Goal: Task Accomplishment & Management: Use online tool/utility

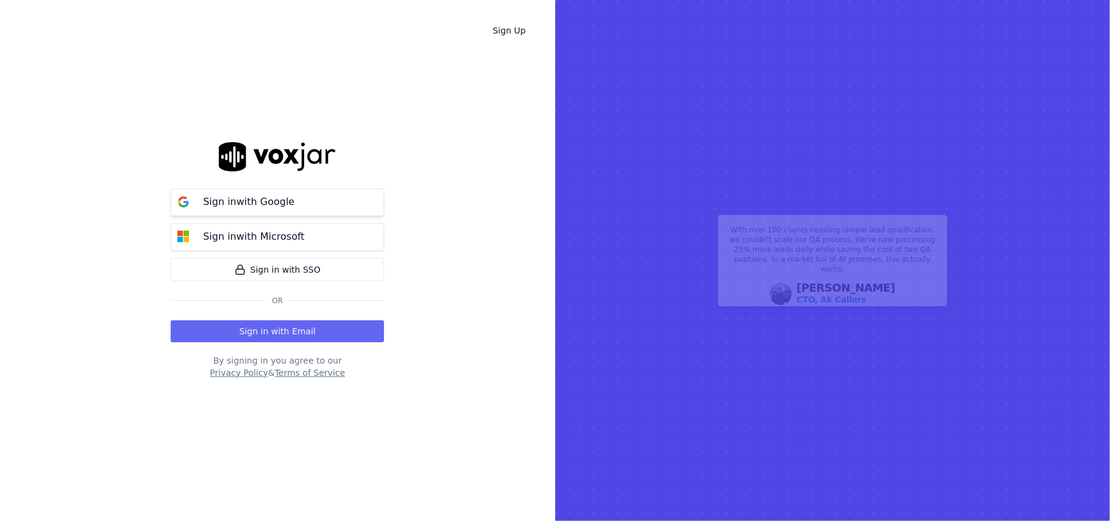
click at [255, 208] on p "Sign in with Google" at bounding box center [248, 201] width 91 height 15
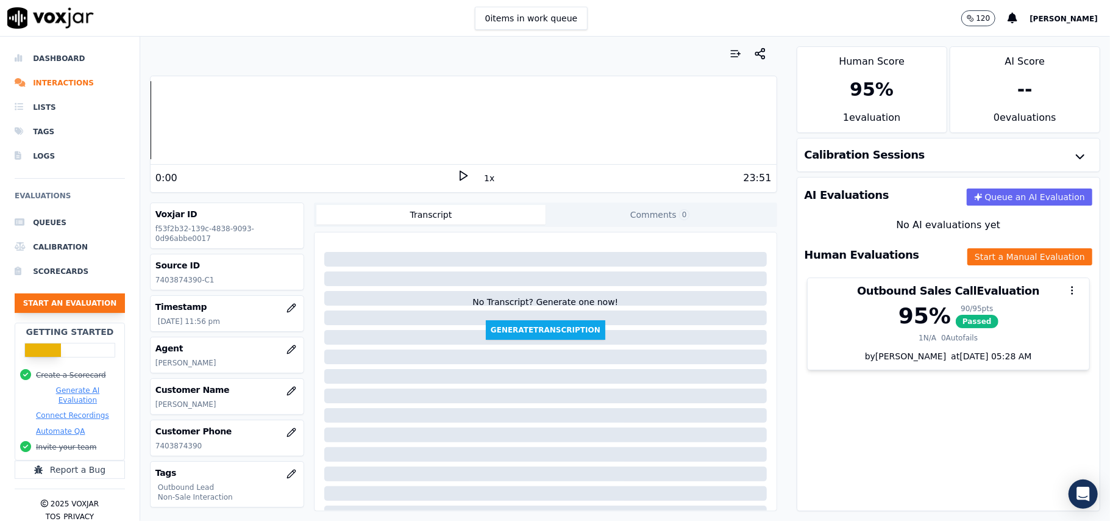
click at [40, 298] on button "Start an Evaluation" at bounding box center [70, 303] width 110 height 20
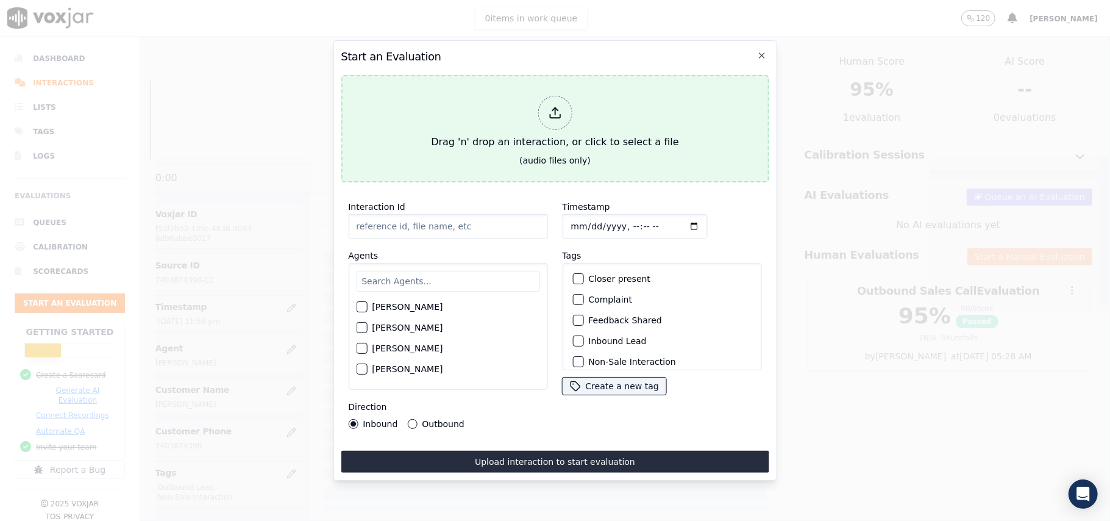
click at [554, 110] on icon at bounding box center [554, 112] width 13 height 13
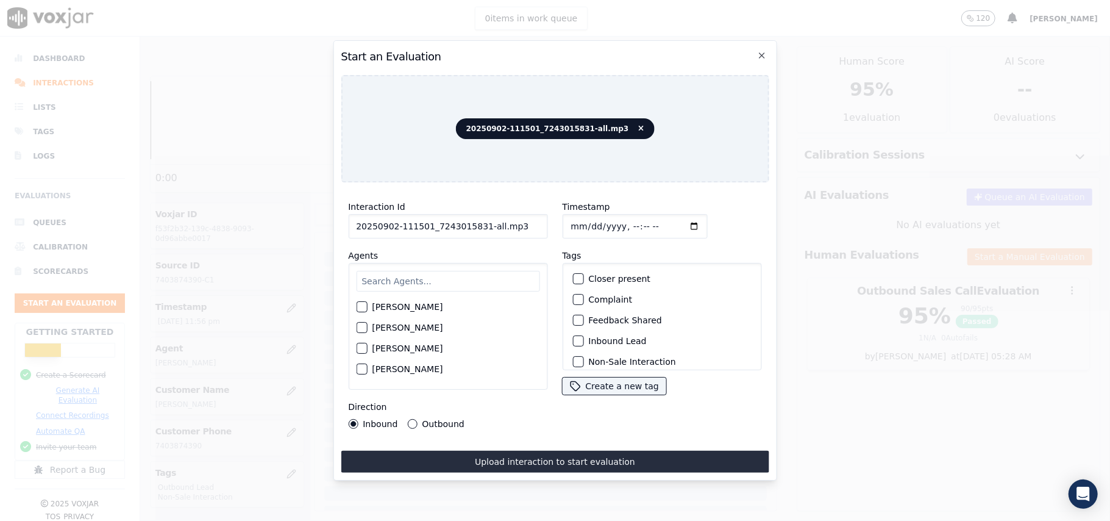
drag, startPoint x: 515, startPoint y: 223, endPoint x: 478, endPoint y: 227, distance: 36.9
click at [478, 227] on input "20250902-111501_7243015831-all.mp3" at bounding box center [447, 226] width 199 height 24
type input "20250902-111501_7243015831-C1"
click at [583, 218] on input "Timestamp" at bounding box center [634, 226] width 145 height 24
type input "[DATE]T14:38"
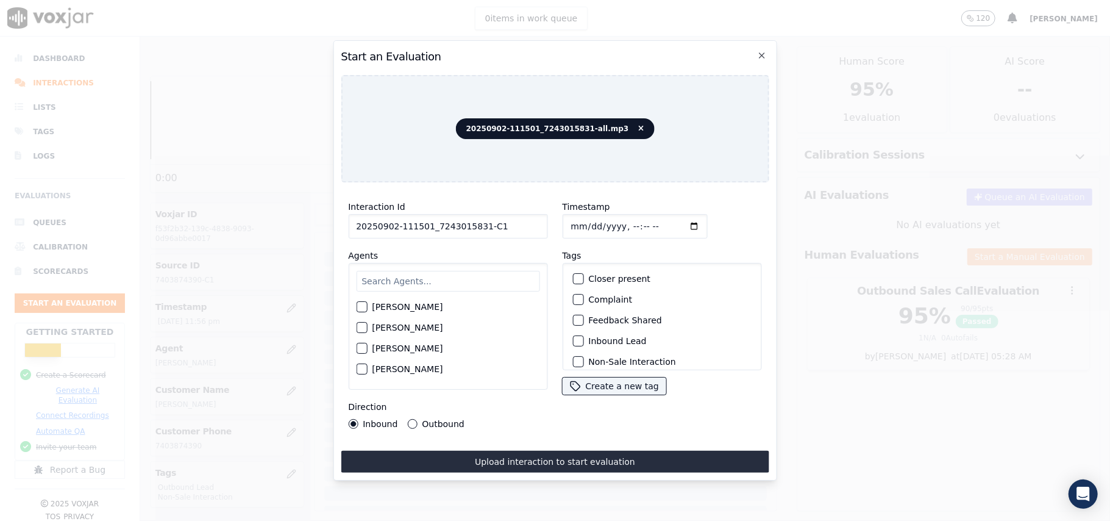
click at [479, 276] on input "text" at bounding box center [448, 281] width 184 height 21
type input "Edwa"
click at [366, 305] on button "[PERSON_NAME]" at bounding box center [361, 310] width 11 height 11
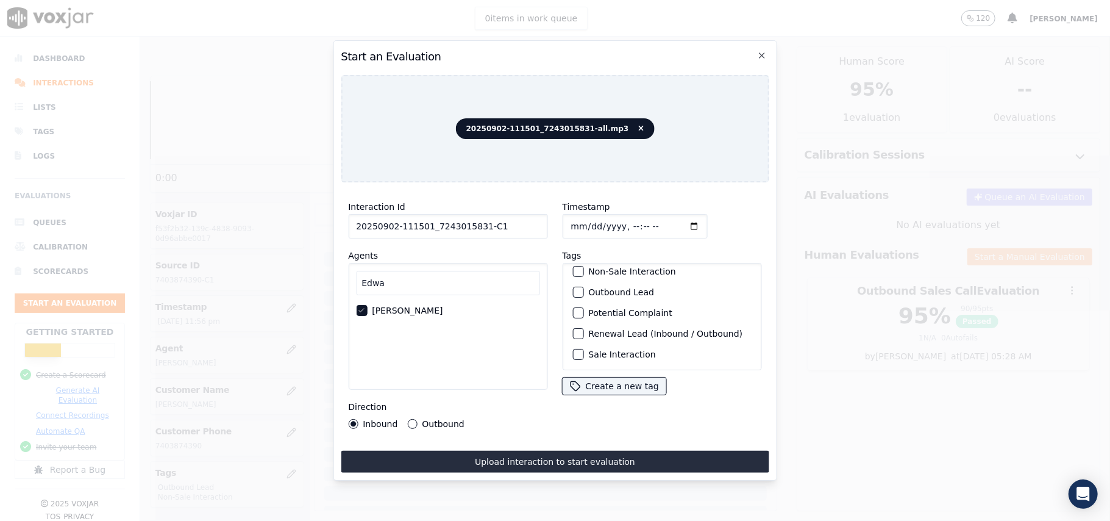
scroll to position [106, 0]
click at [573, 288] on div "button" at bounding box center [577, 292] width 9 height 9
click at [573, 350] on div "button" at bounding box center [577, 354] width 9 height 9
click at [415, 419] on button "Outbound" at bounding box center [412, 424] width 10 height 10
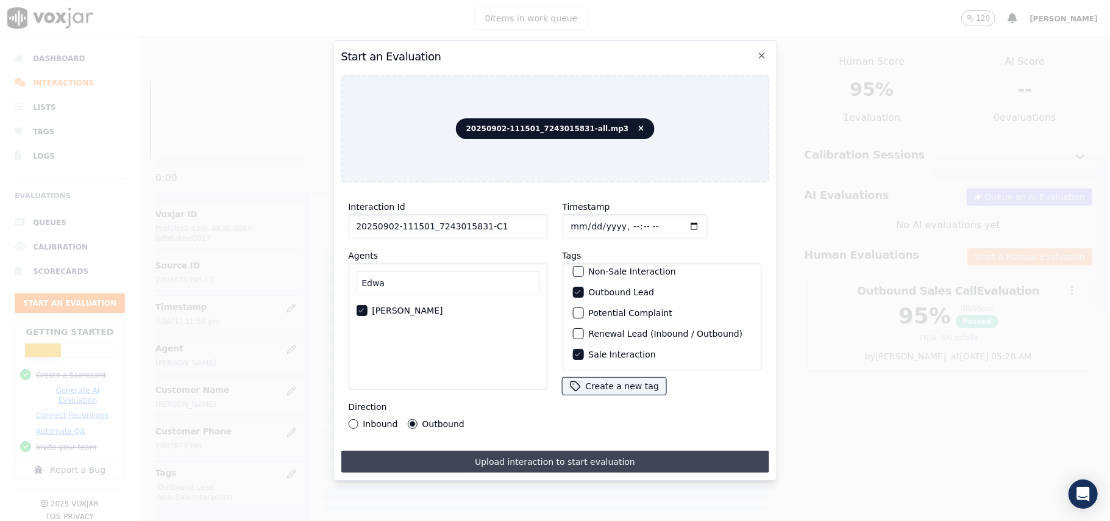
click at [469, 452] on button "Upload interaction to start evaluation" at bounding box center [555, 462] width 428 height 22
